Goal: Transaction & Acquisition: Subscribe to service/newsletter

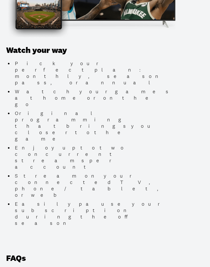
scroll to position [727, 0]
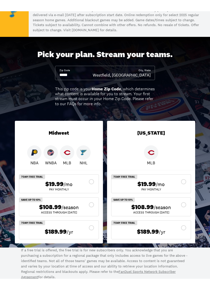
scroll to position [45, 0]
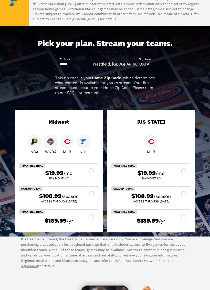
click at [91, 193] on div "$108.99 /season" at bounding box center [58, 195] width 71 height 7
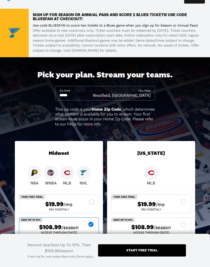
scroll to position [0, 0]
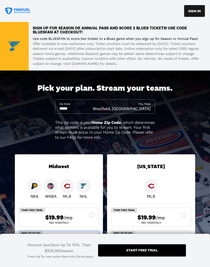
click at [18, 12] on icon at bounding box center [18, 10] width 26 height 7
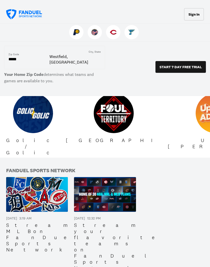
scroll to position [796, 0]
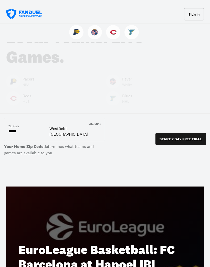
scroll to position [0, 0]
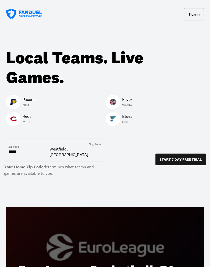
click at [29, 14] on icon at bounding box center [24, 14] width 36 height 10
click at [19, 14] on icon at bounding box center [24, 14] width 36 height 10
